Goal: Find specific page/section: Find specific page/section

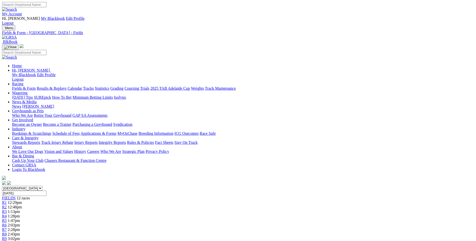
scroll to position [577, 0]
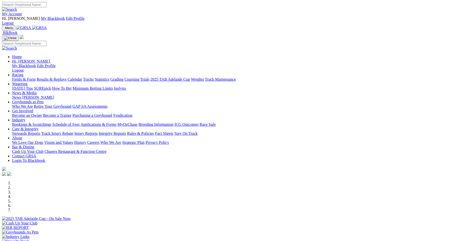
click at [82, 77] on link "Calendar" at bounding box center [75, 79] width 15 height 4
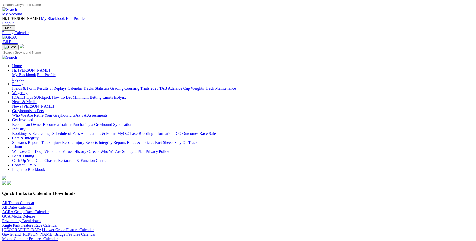
click at [58, 237] on link "Mount Gambier Features Calendar" at bounding box center [30, 239] width 56 height 4
